Goal: Task Accomplishment & Management: Use online tool/utility

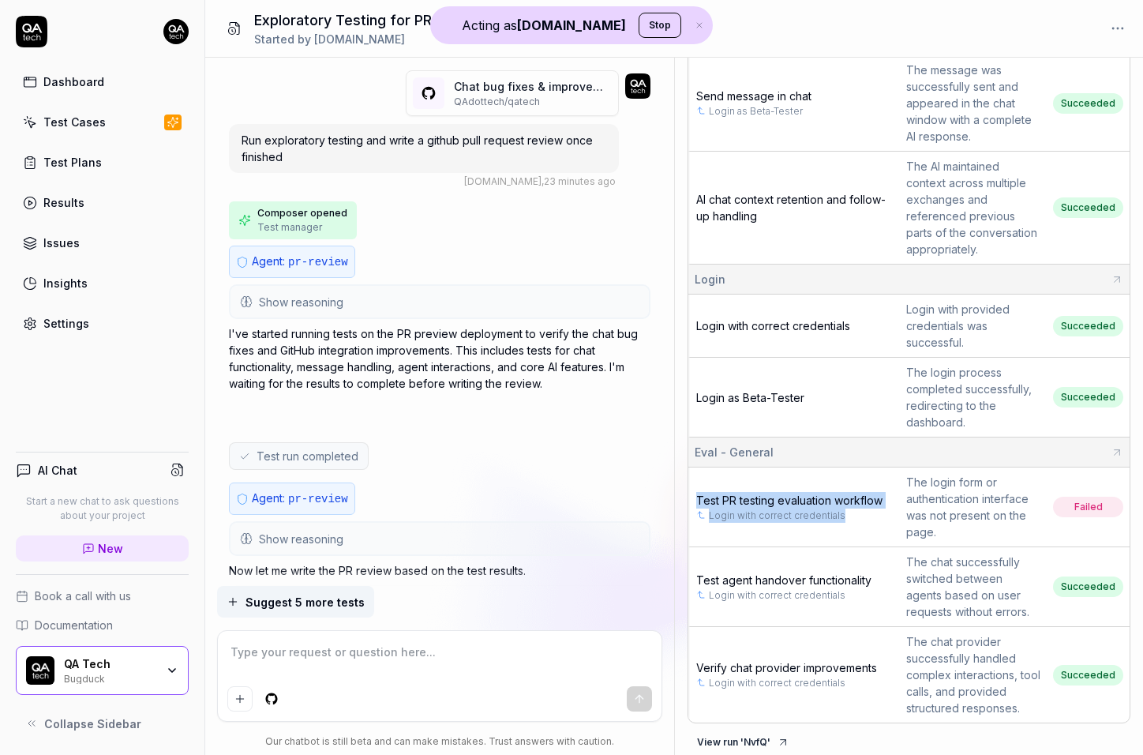
click at [343, 303] on button "Show reasoning" at bounding box center [440, 302] width 418 height 32
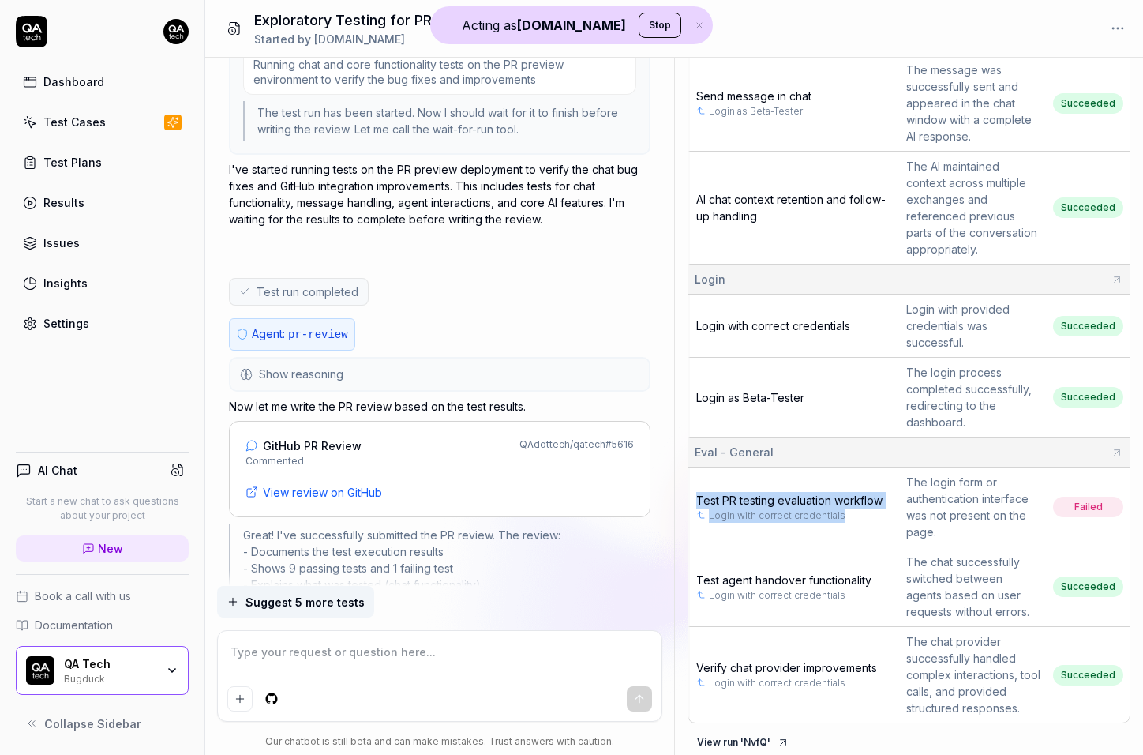
scroll to position [2346, 0]
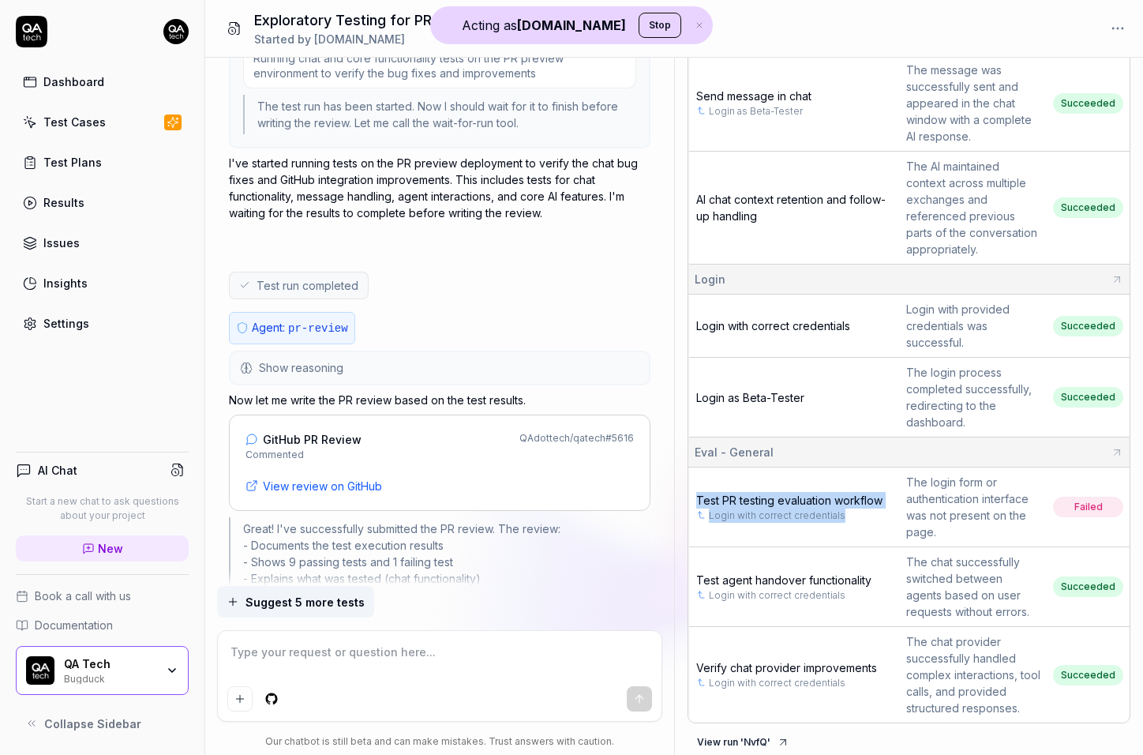
click at [342, 352] on button "Show reasoning" at bounding box center [440, 368] width 418 height 32
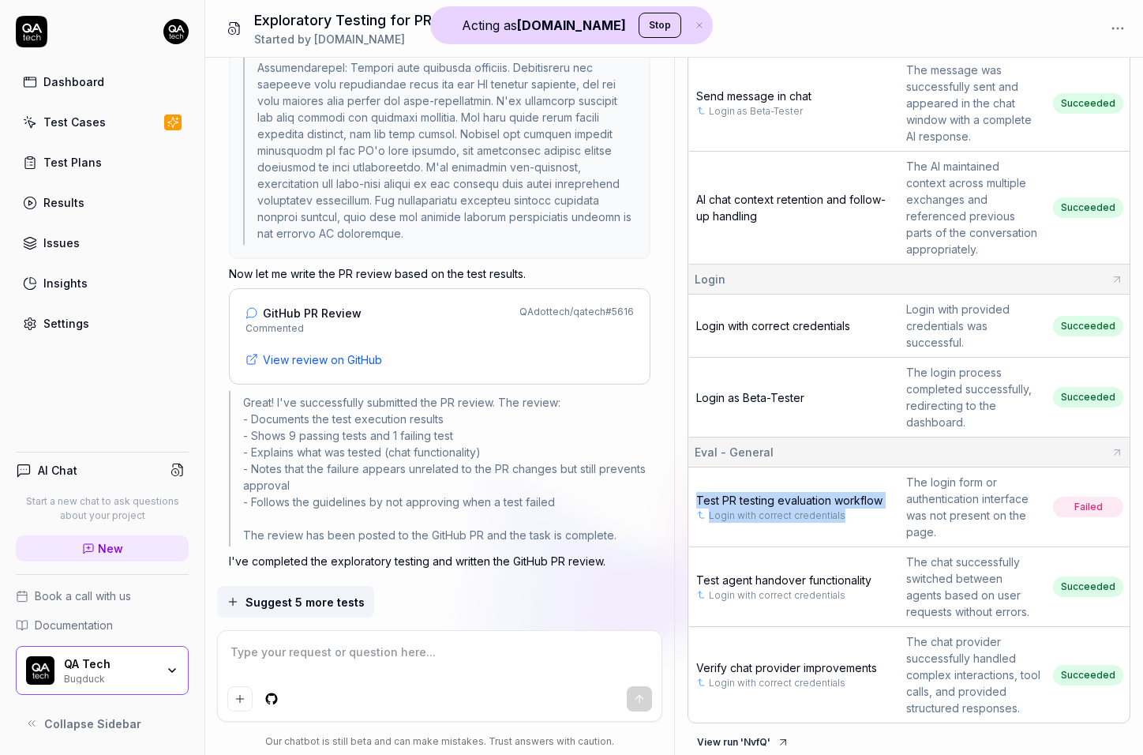
scroll to position [3978, 0]
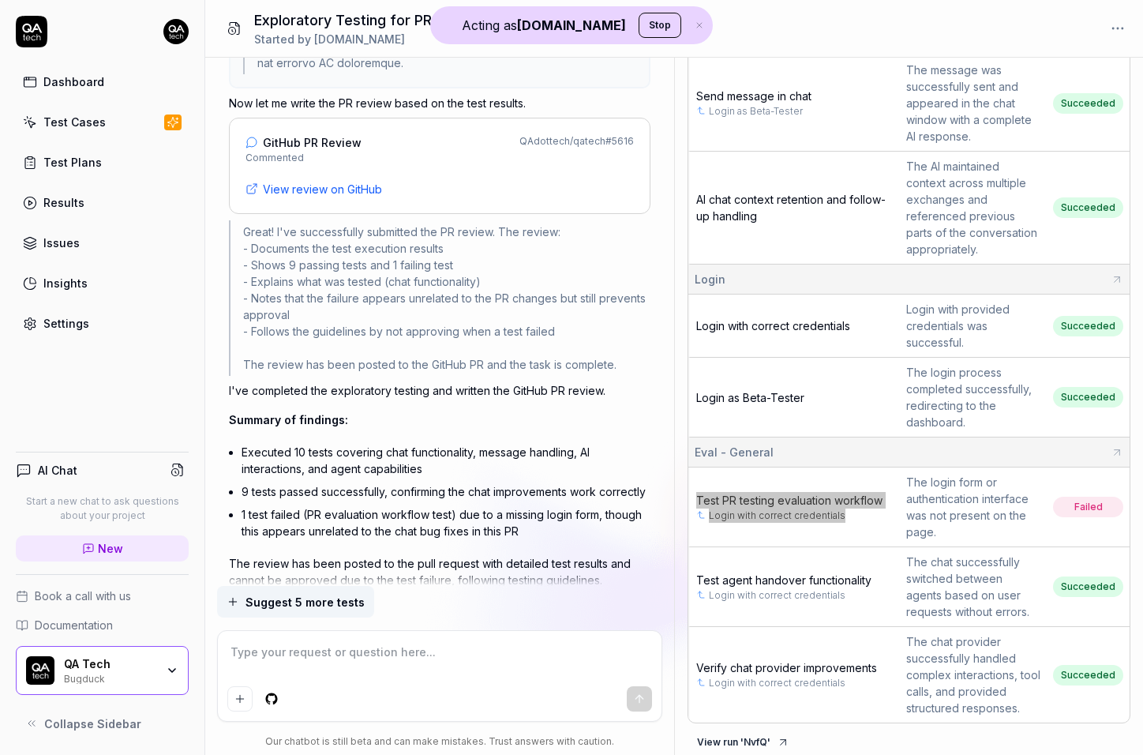
type textarea "*"
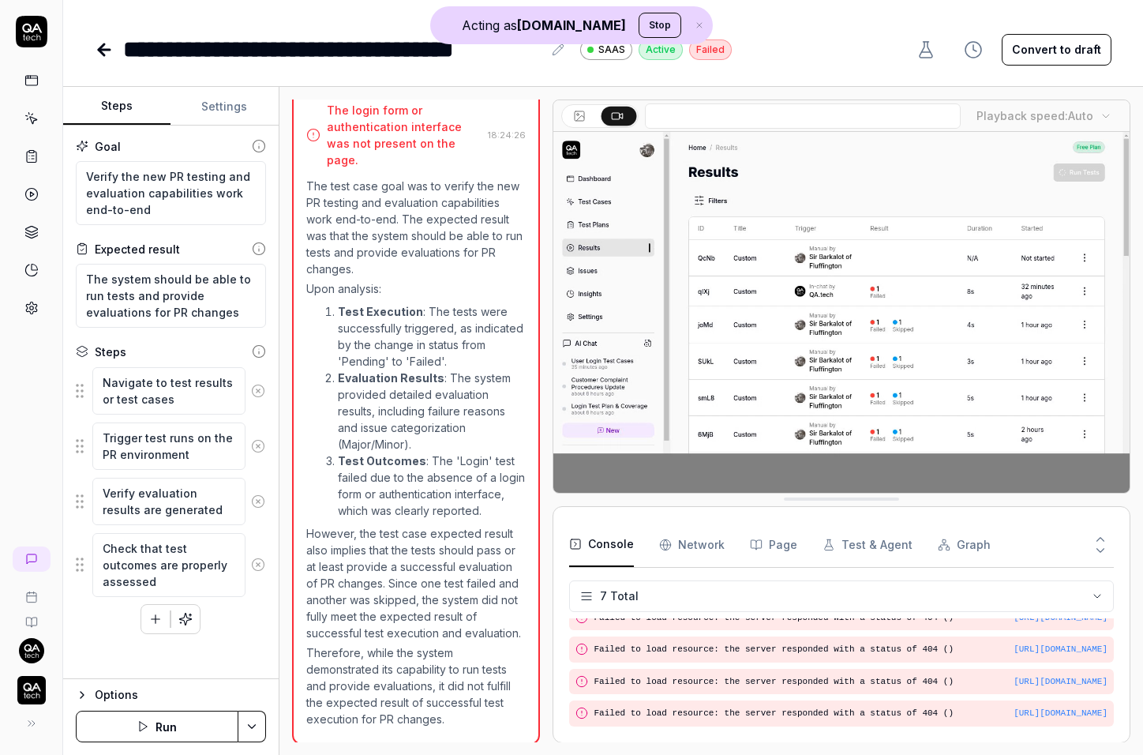
scroll to position [186, 0]
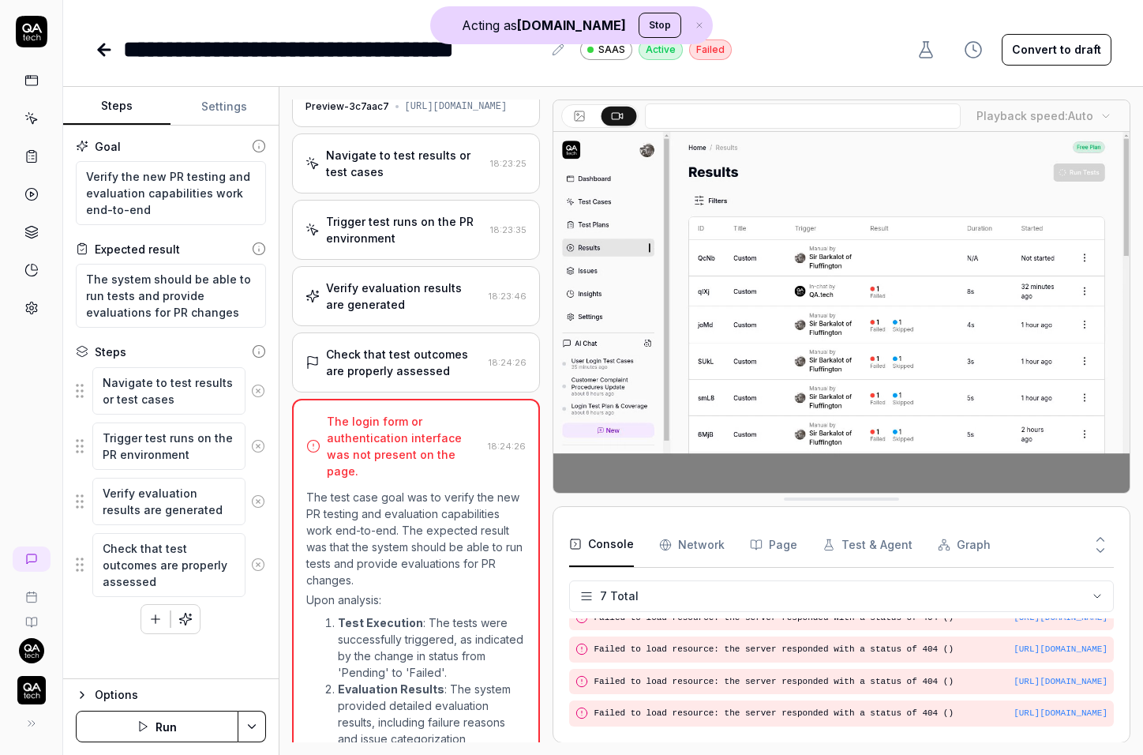
click at [411, 311] on div "Verify evaluation results are generated" at bounding box center [404, 296] width 156 height 33
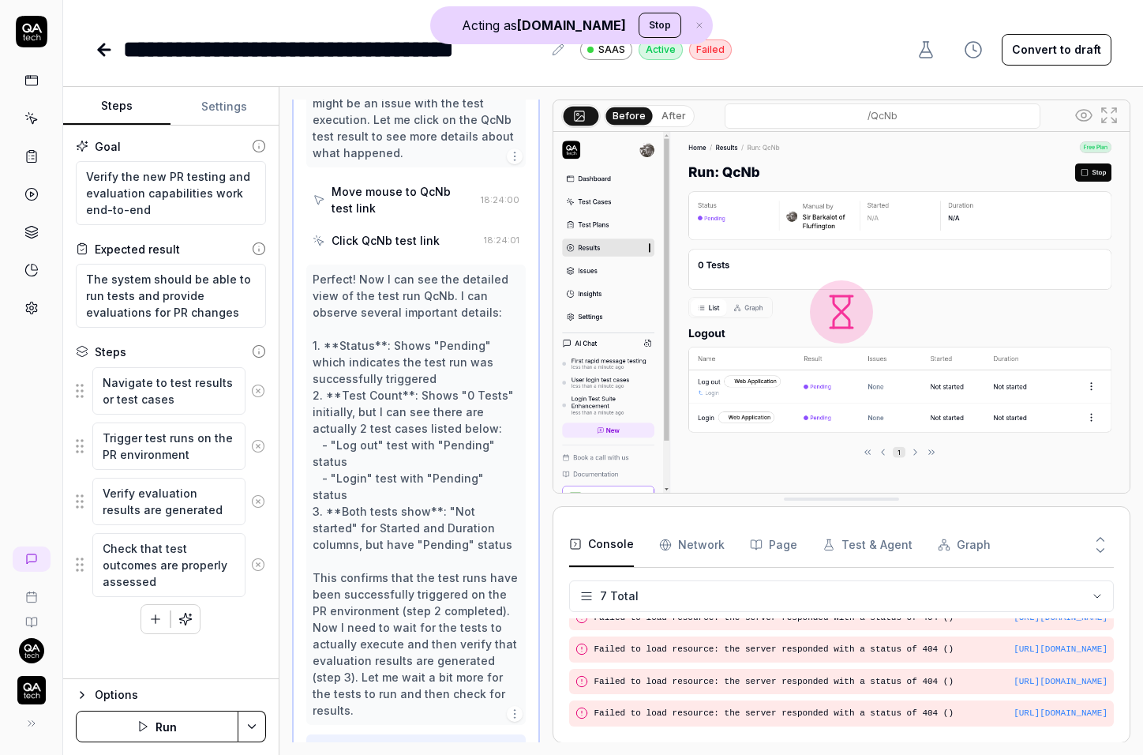
scroll to position [0, 0]
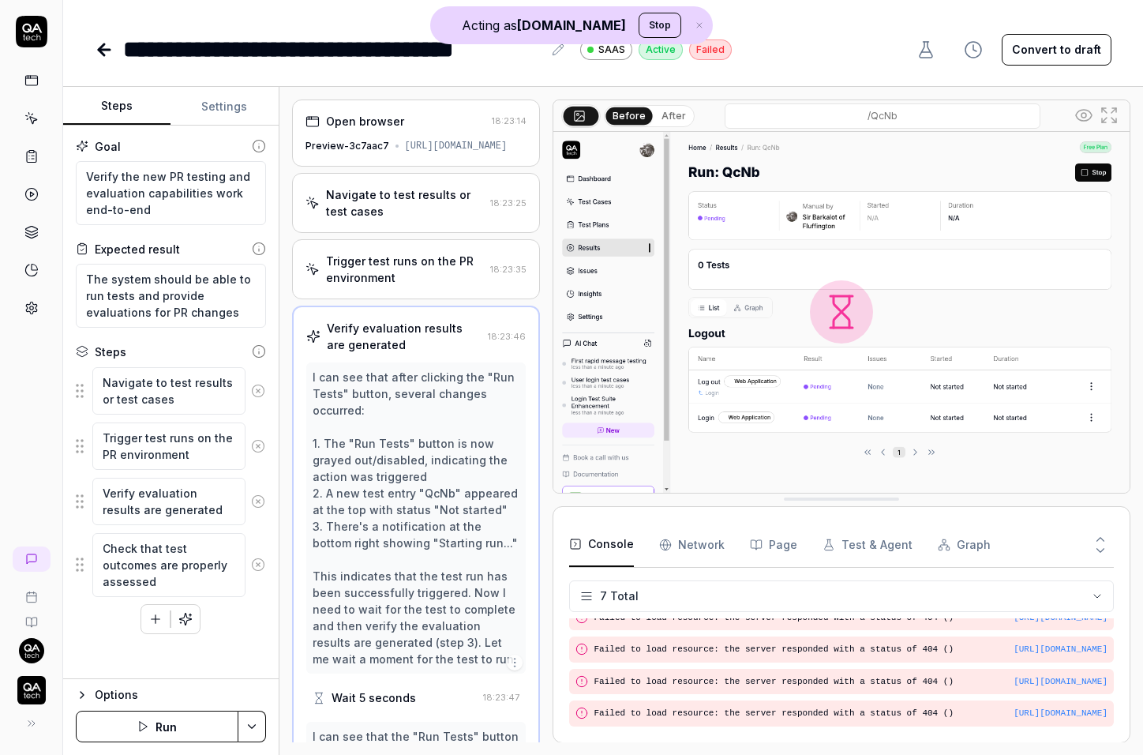
click at [400, 220] on div "Navigate to test results or test cases" at bounding box center [405, 202] width 158 height 33
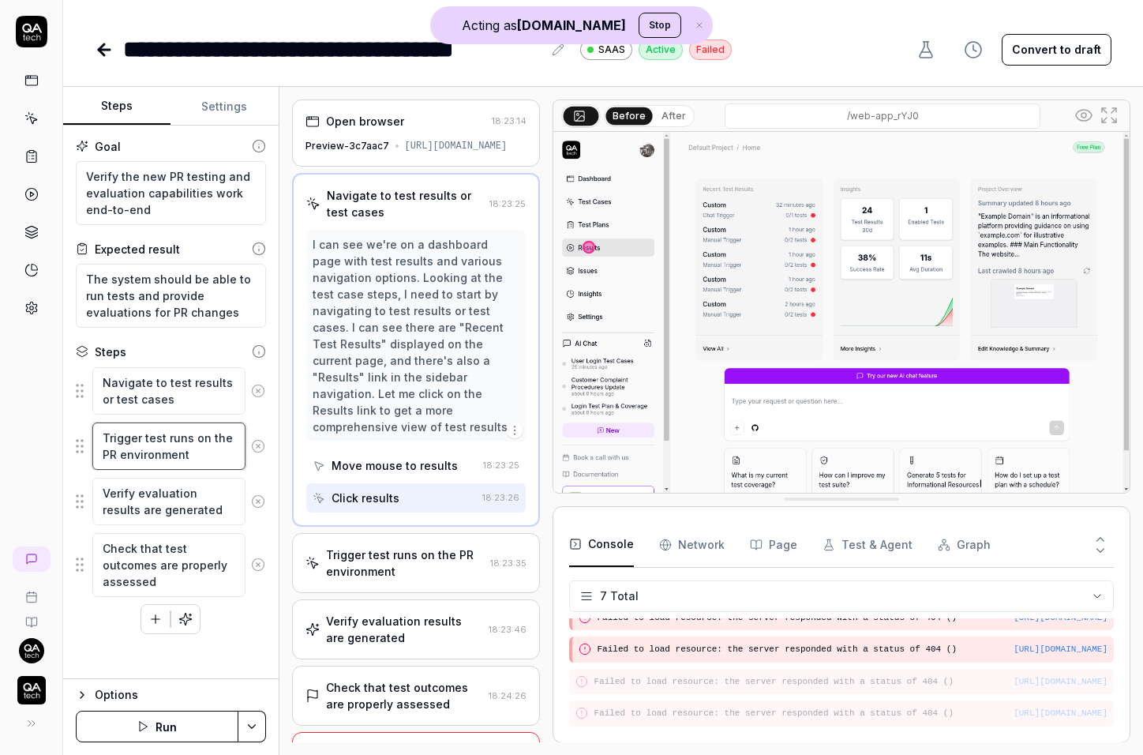
click at [207, 434] on textarea "Trigger test runs on the PR environment" at bounding box center [168, 445] width 153 height 47
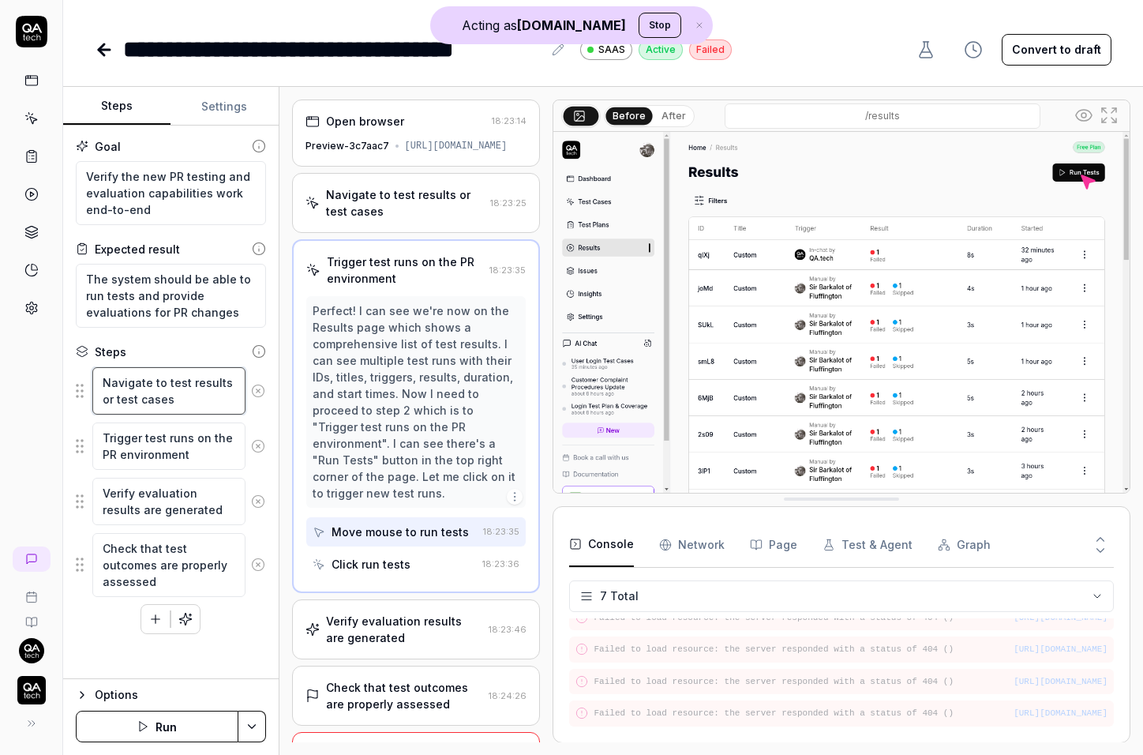
type textarea "*"
click at [179, 398] on textarea "Navigate to test results or test cases" at bounding box center [168, 390] width 153 height 47
